Goal: Find specific fact: Find specific fact

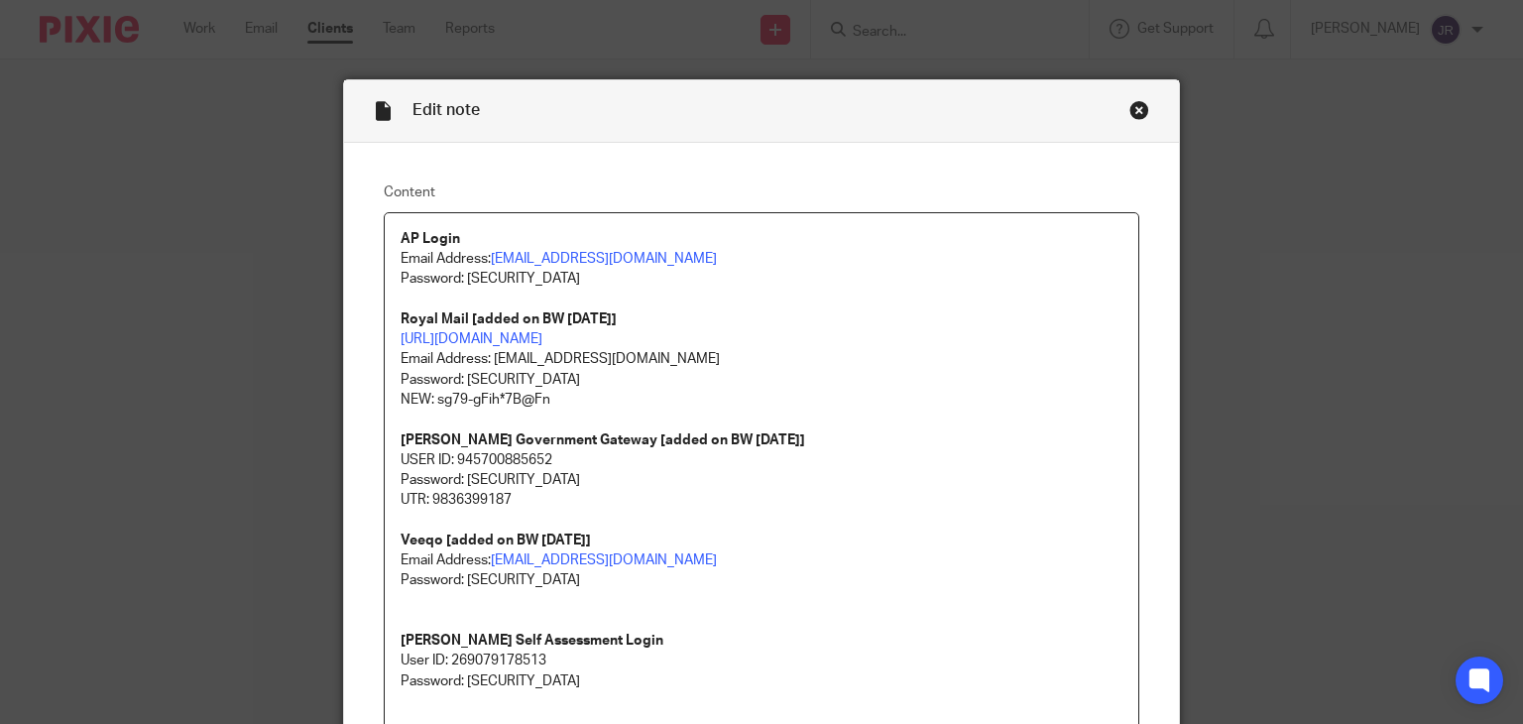
click at [1129, 109] on div "Close this dialog window" at bounding box center [1139, 110] width 20 height 20
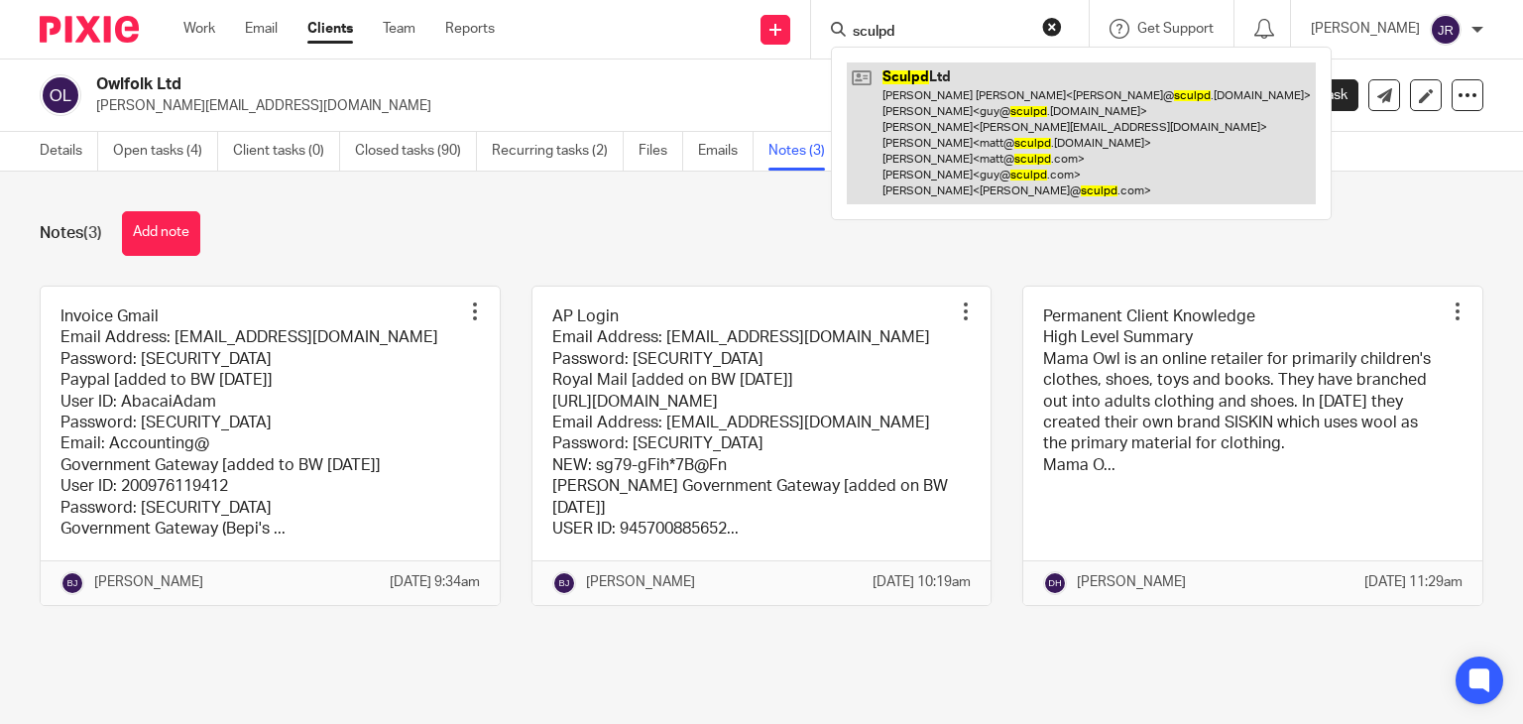
type input "sculpd"
click at [1022, 130] on link at bounding box center [1081, 133] width 469 height 142
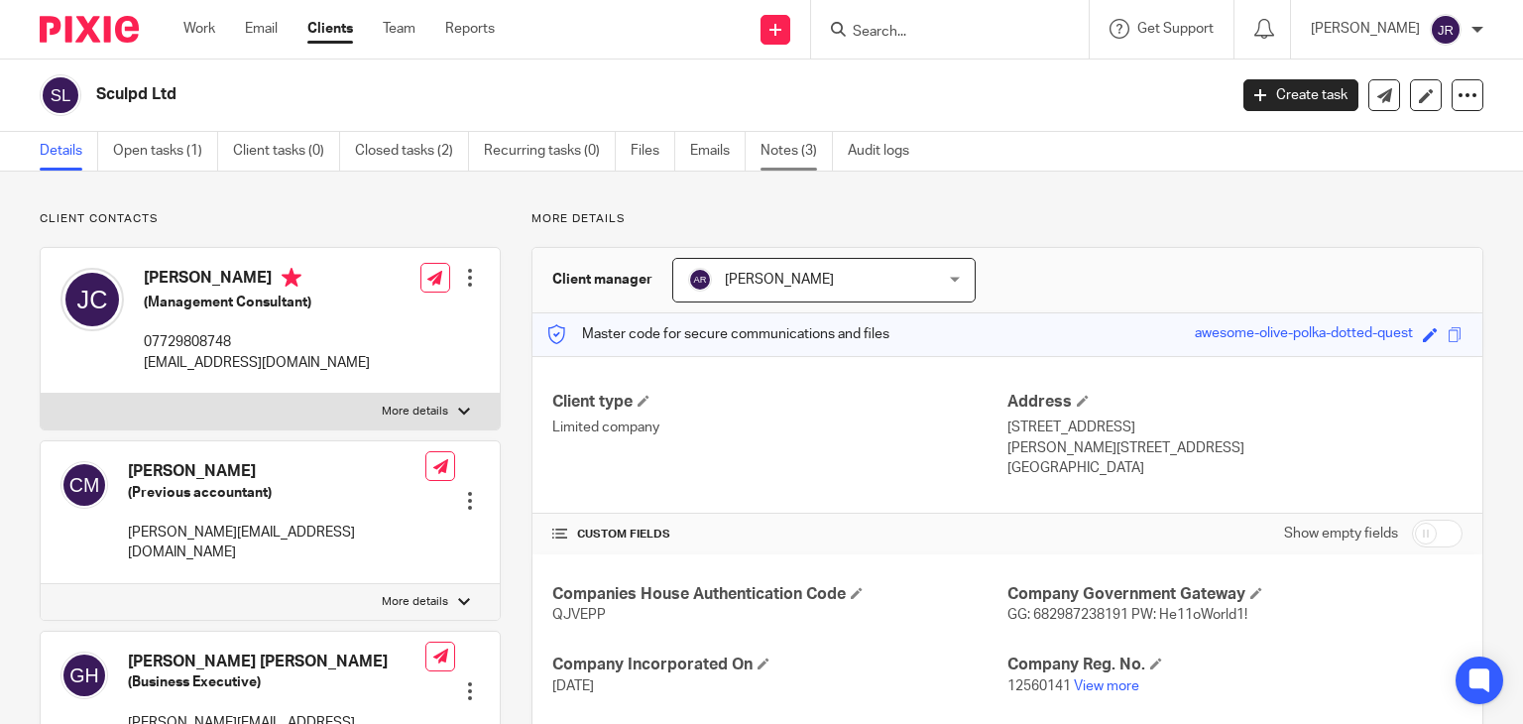
click at [814, 160] on link "Notes (3)" at bounding box center [796, 151] width 72 height 39
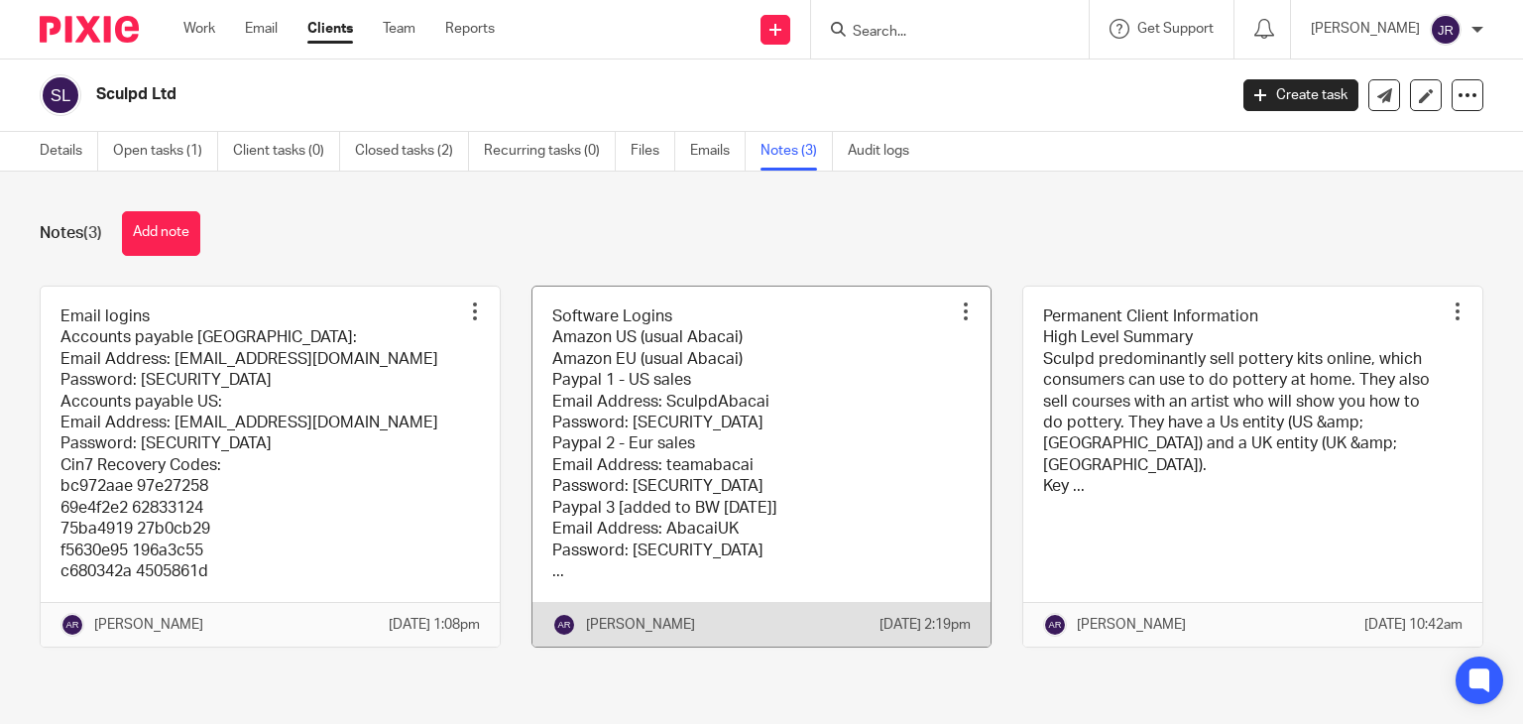
click at [712, 437] on link at bounding box center [761, 467] width 459 height 361
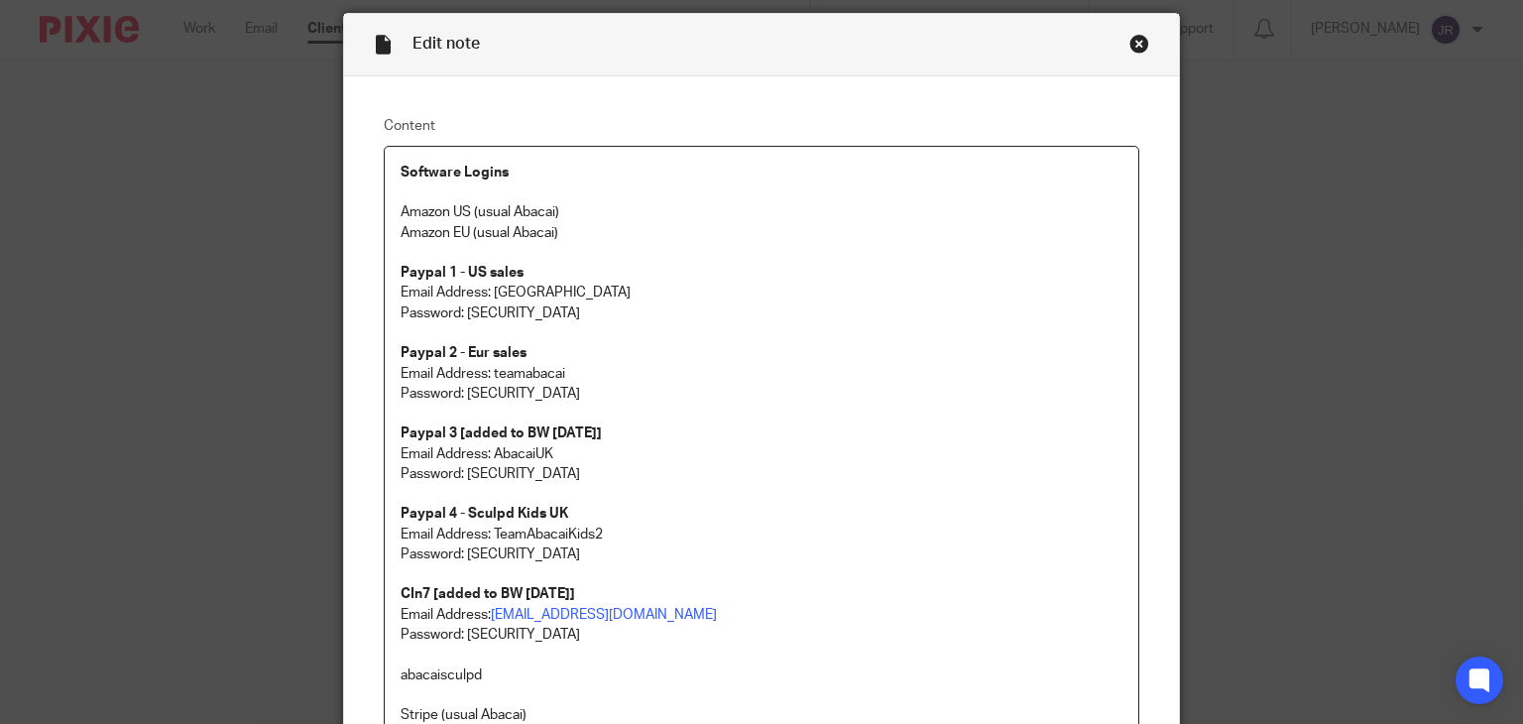
scroll to position [99, 0]
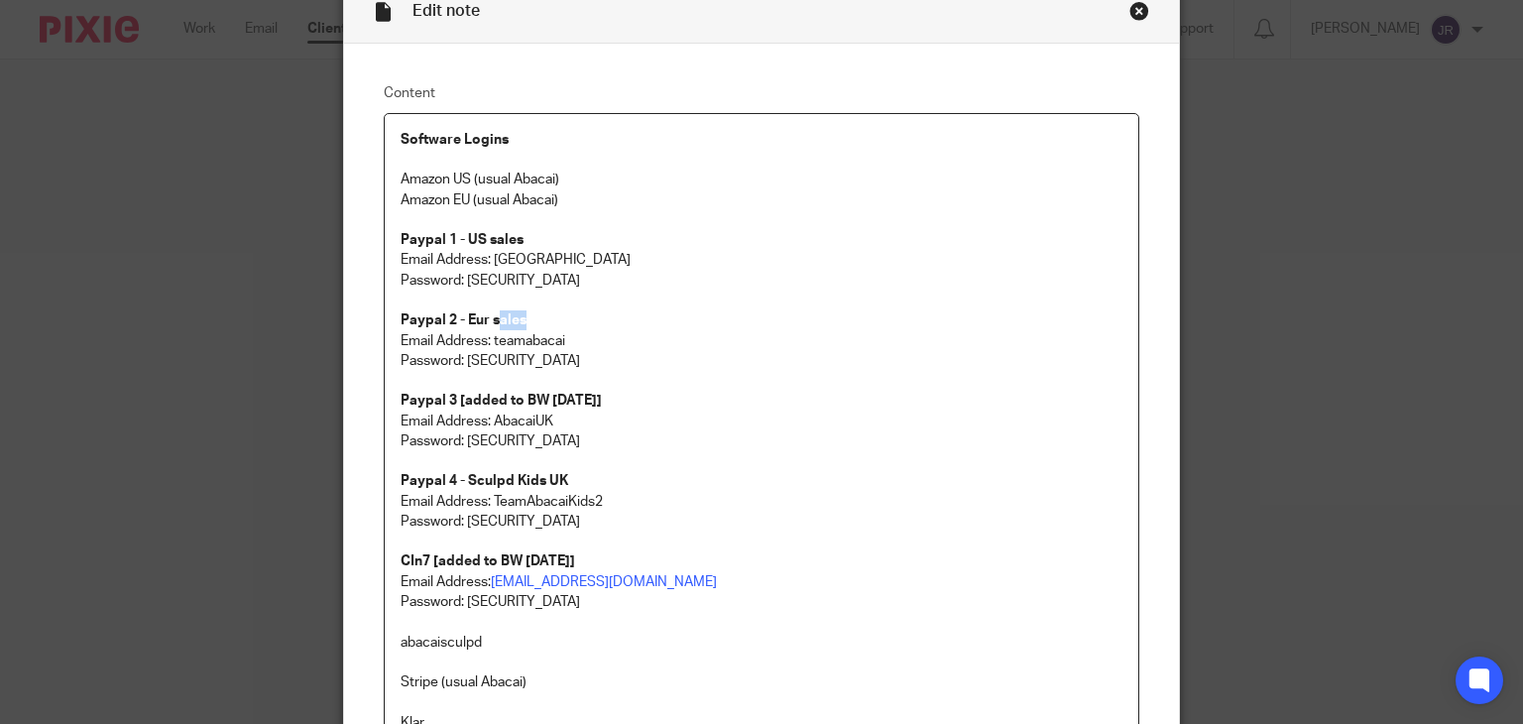
drag, startPoint x: 571, startPoint y: 328, endPoint x: 488, endPoint y: 325, distance: 83.3
click at [488, 325] on p "Paypal 2 - Eur sales" at bounding box center [762, 320] width 723 height 20
click at [566, 326] on p "Paypal 2 - Eur sales" at bounding box center [762, 320] width 723 height 20
click at [589, 343] on p "Email Address: teamabacai" at bounding box center [762, 341] width 723 height 20
drag, startPoint x: 607, startPoint y: 338, endPoint x: 487, endPoint y: 331, distance: 120.2
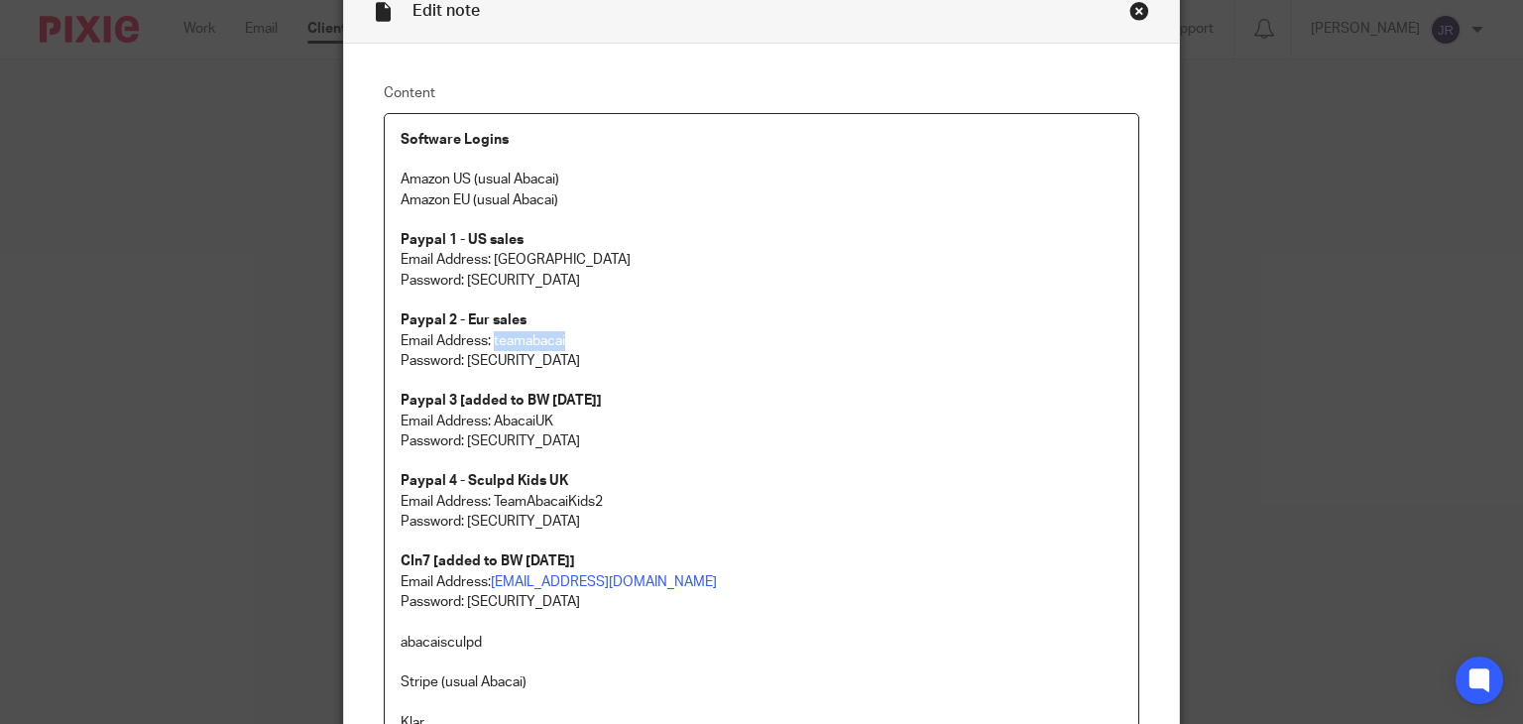
click at [487, 331] on p "Email Address: teamabacai" at bounding box center [762, 341] width 723 height 20
copy p "teamabacai"
drag, startPoint x: 579, startPoint y: 364, endPoint x: 461, endPoint y: 355, distance: 118.3
click at [461, 355] on p "Password: 5tHe!!ier123" at bounding box center [762, 361] width 723 height 20
copy p "5tHe!!ier123"
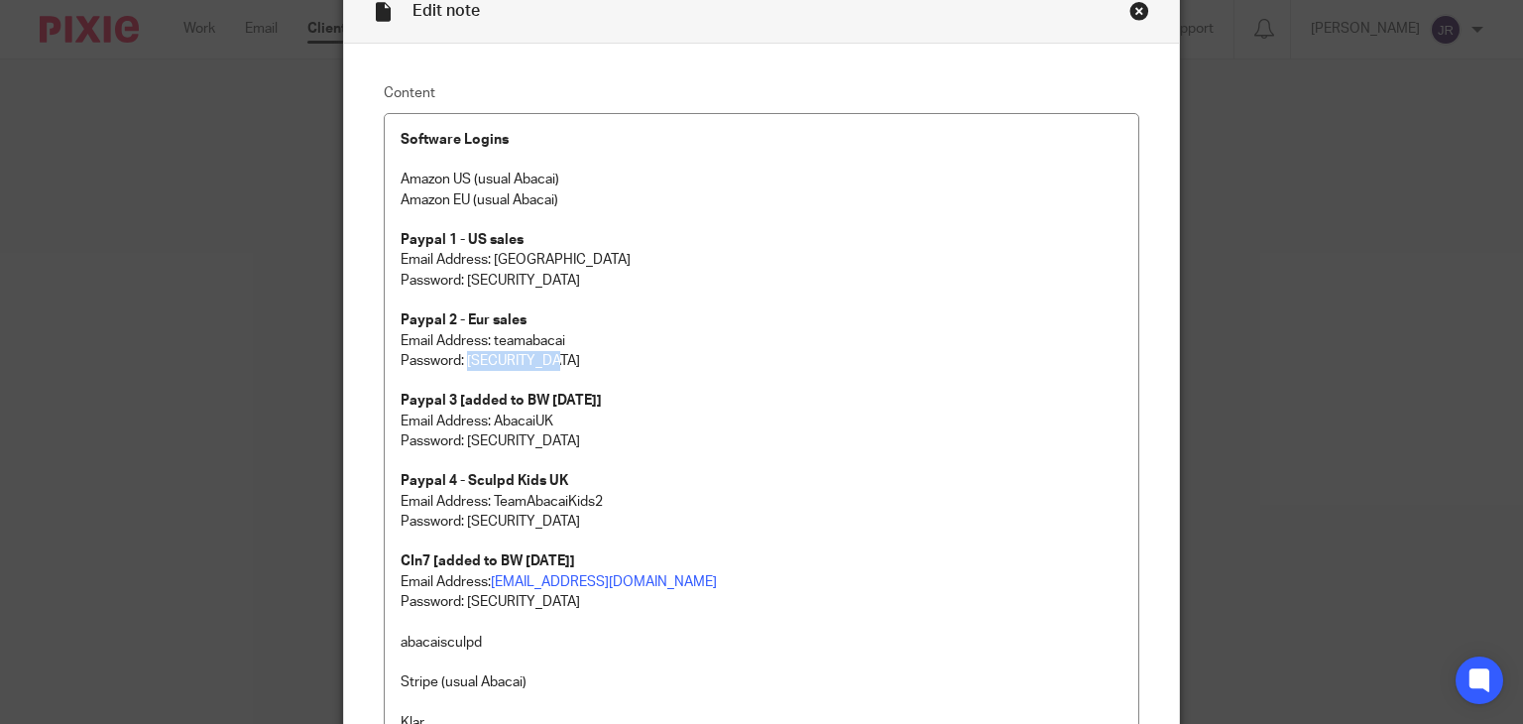
click at [114, 148] on div "Edit note Content Software Logins Amazon US (usual Abacai) Amazon EU (usual Aba…" at bounding box center [761, 362] width 1523 height 724
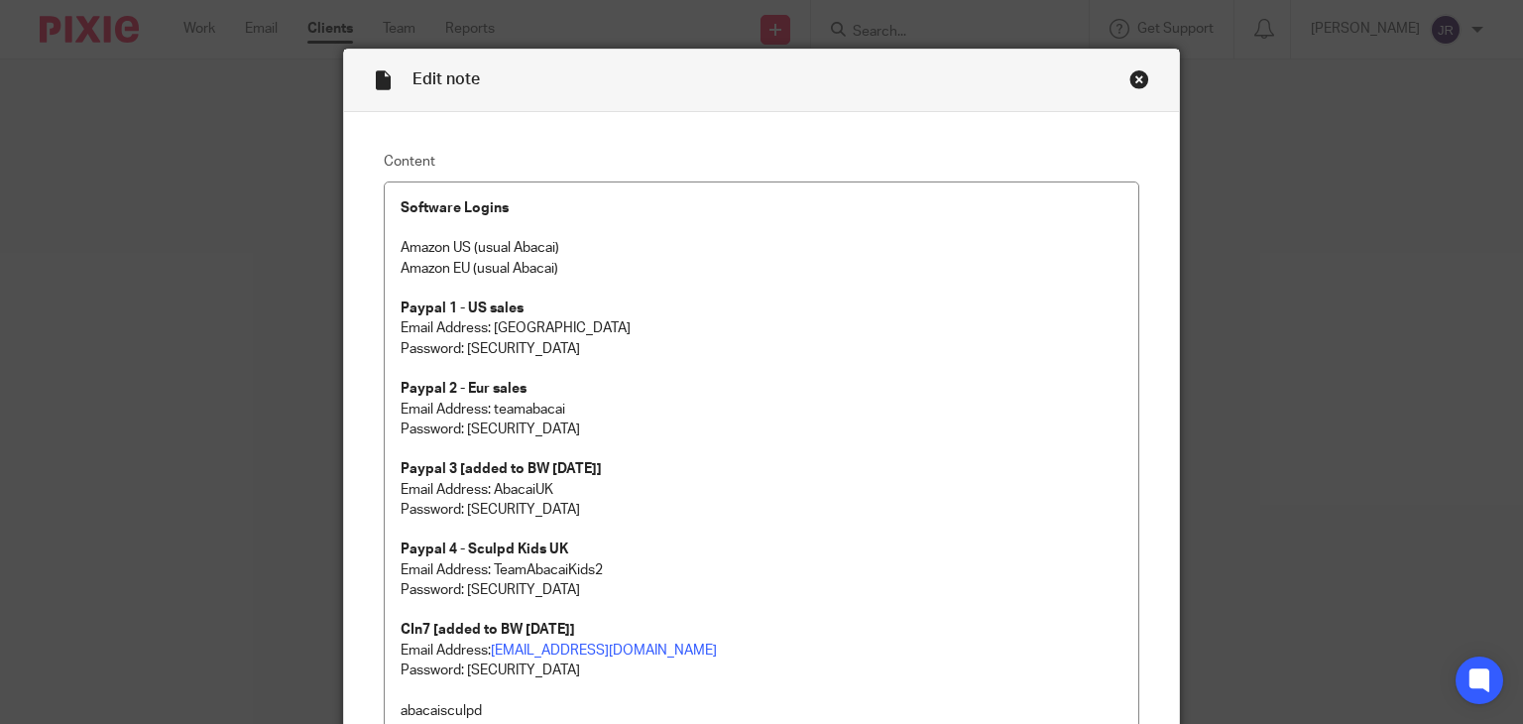
scroll to position [0, 0]
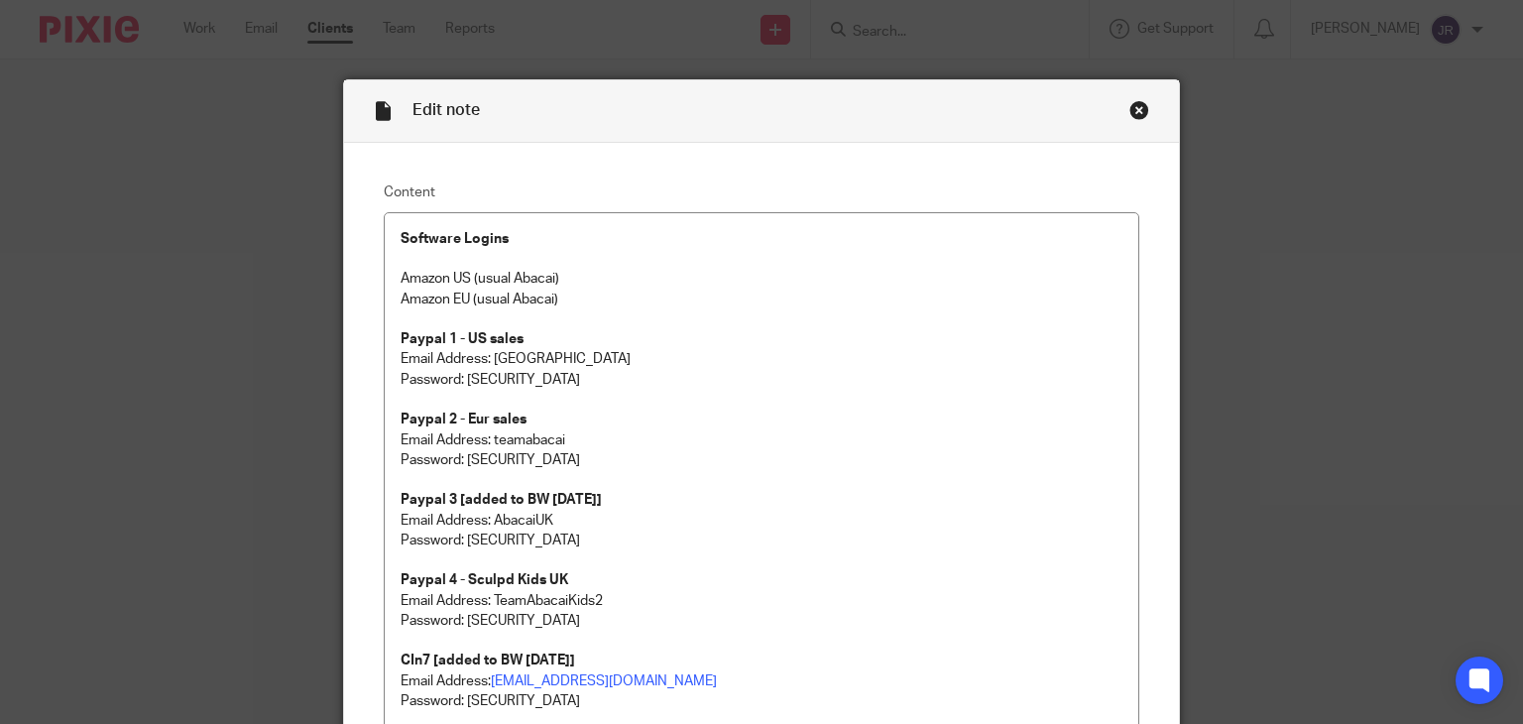
click at [1130, 108] on div "Close this dialog window" at bounding box center [1139, 110] width 20 height 20
